Goal: Task Accomplishment & Management: Use online tool/utility

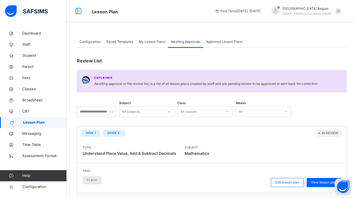
scroll to position [48, 0]
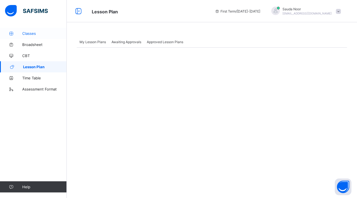
click at [33, 36] on link "Classes" at bounding box center [33, 33] width 67 height 11
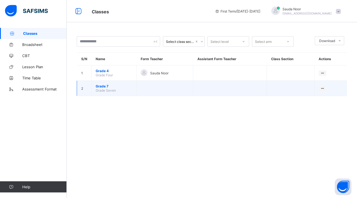
click at [103, 86] on span "Grade 7" at bounding box center [114, 86] width 36 height 4
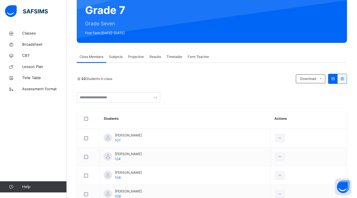
scroll to position [59, 0]
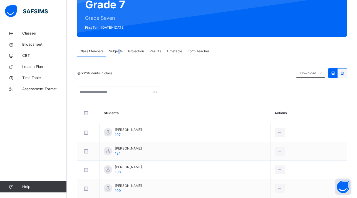
click at [119, 51] on span "Subjects" at bounding box center [116, 51] width 14 height 5
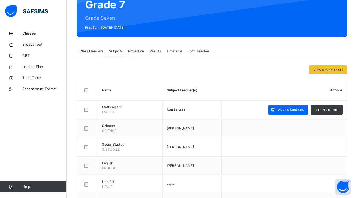
click at [133, 52] on span "Projection" at bounding box center [136, 51] width 16 height 5
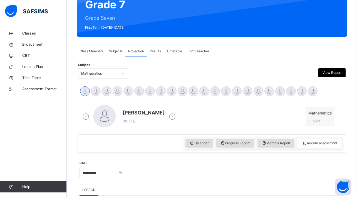
click at [151, 53] on span "Results" at bounding box center [155, 51] width 11 height 5
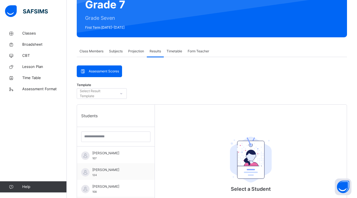
click at [175, 53] on span "Timetable" at bounding box center [175, 51] width 16 height 5
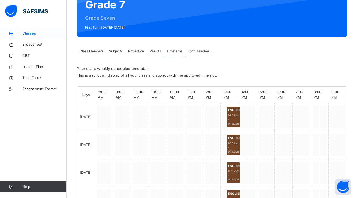
click at [37, 32] on span "Classes" at bounding box center [44, 34] width 45 height 6
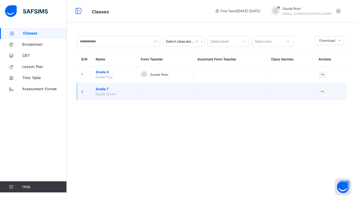
click at [106, 92] on span "Grade Seven" at bounding box center [106, 94] width 20 height 4
click at [106, 90] on span "Grade 7" at bounding box center [114, 89] width 36 height 5
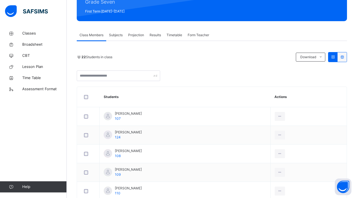
scroll to position [83, 0]
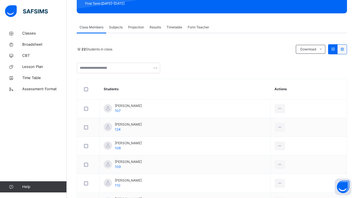
click at [117, 28] on span "Subjects" at bounding box center [116, 27] width 14 height 5
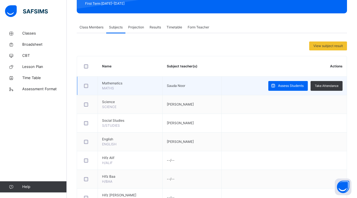
click at [117, 84] on span "Mathematics" at bounding box center [130, 83] width 56 height 5
click at [114, 83] on span "Mathematics" at bounding box center [130, 83] width 56 height 5
click at [114, 82] on span "Mathematics" at bounding box center [130, 83] width 56 height 5
click at [163, 81] on td "Sauda Noor" at bounding box center [192, 86] width 59 height 19
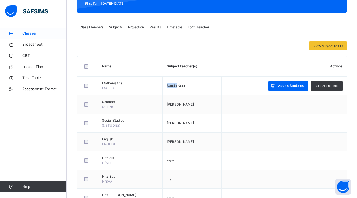
click at [46, 34] on span "Classes" at bounding box center [44, 34] width 45 height 6
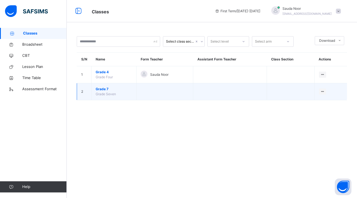
click at [105, 88] on span "Grade 7" at bounding box center [114, 89] width 36 height 5
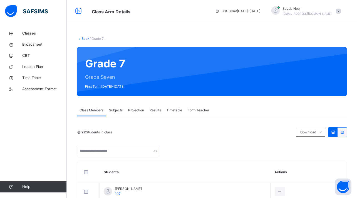
scroll to position [45, 0]
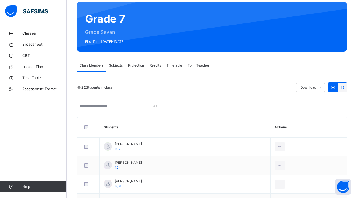
click at [117, 62] on div "Subjects" at bounding box center [115, 65] width 19 height 11
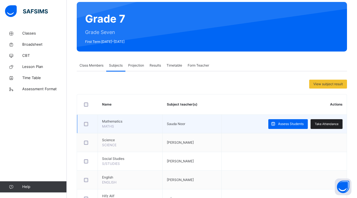
click at [340, 124] on div "Take Attendance" at bounding box center [327, 124] width 32 height 10
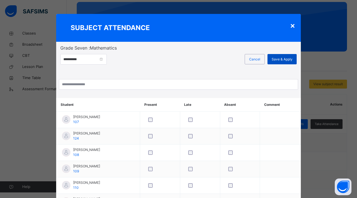
scroll to position [0, 0]
click at [281, 57] on span "Save & Apply" at bounding box center [282, 59] width 21 height 5
